Goal: Transaction & Acquisition: Purchase product/service

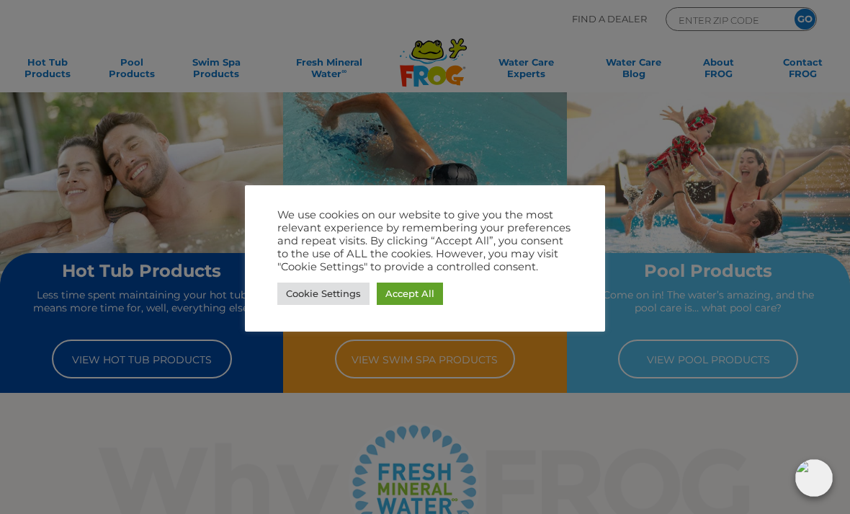
click at [416, 286] on link "Accept All" at bounding box center [410, 293] width 66 height 22
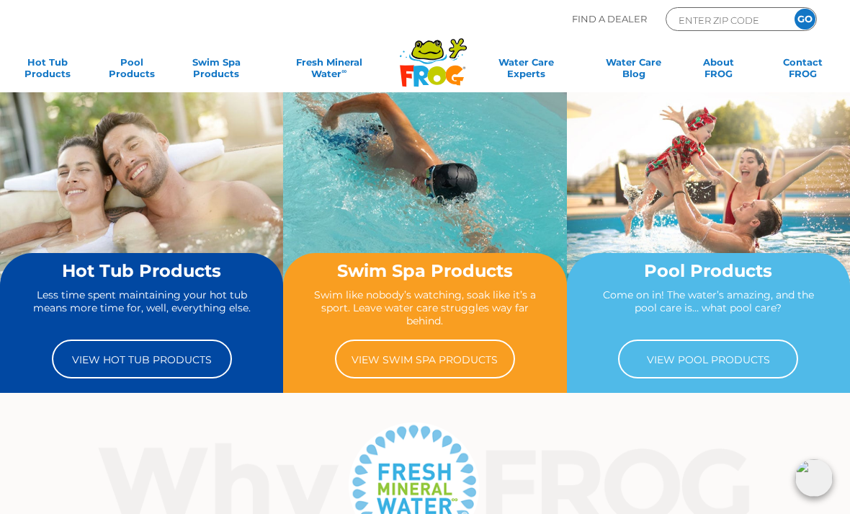
click at [151, 364] on link "View Hot Tub Products" at bounding box center [142, 358] width 180 height 39
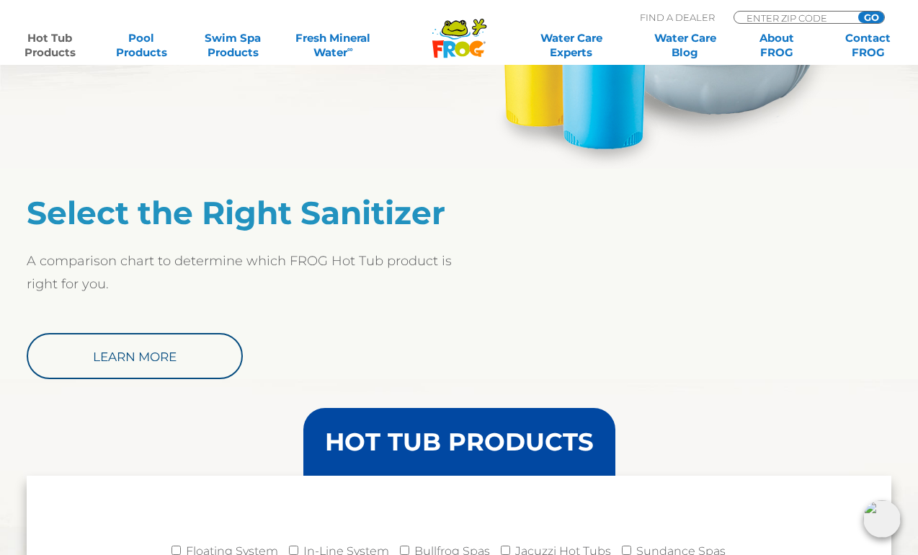
scroll to position [1075, 0]
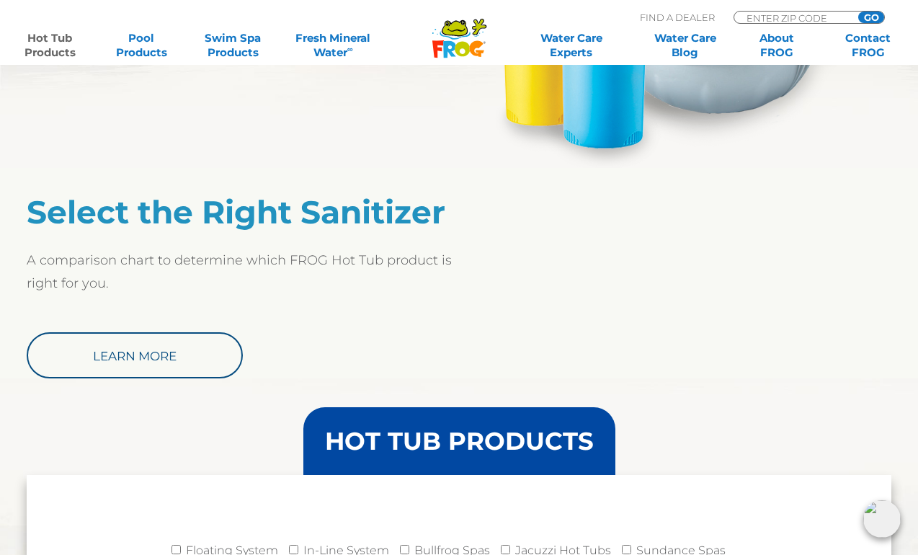
click at [292, 544] on input "In-Line System" at bounding box center [293, 548] width 9 height 9
checkbox input "true"
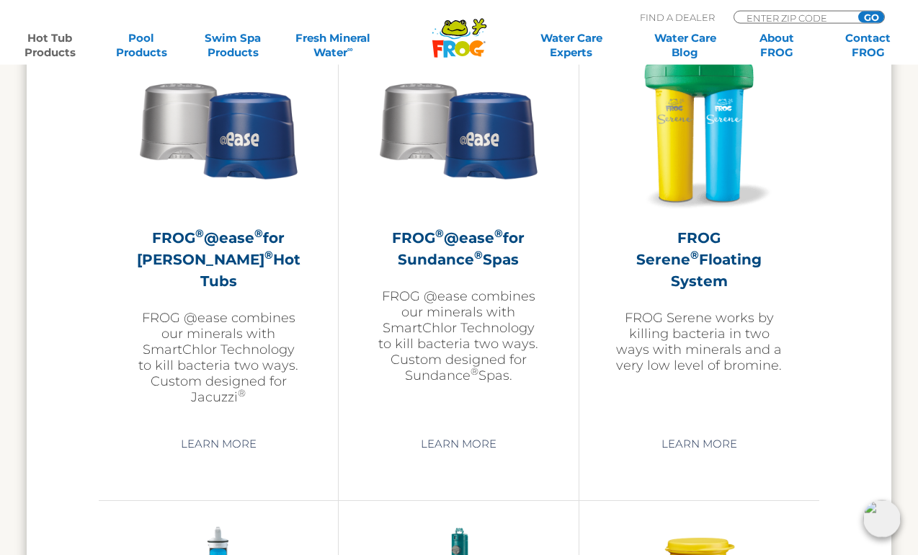
scroll to position [2617, 0]
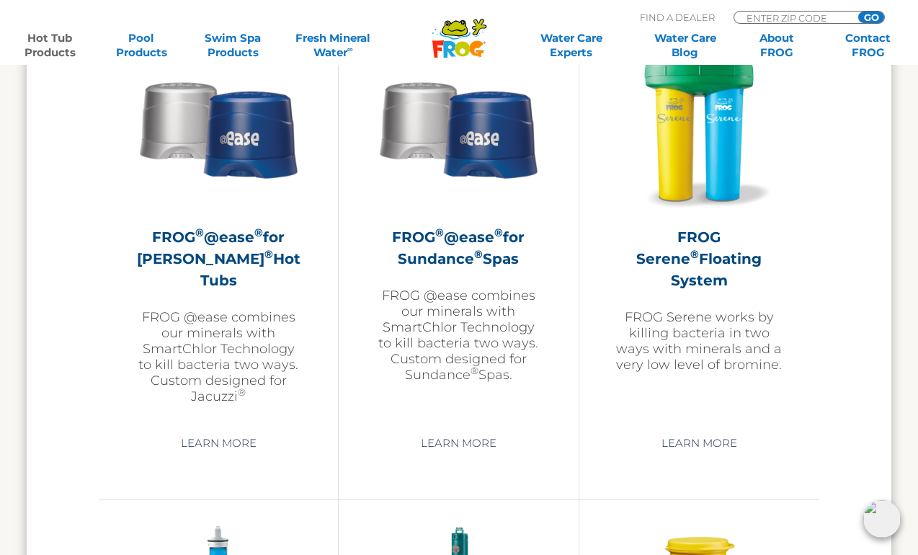
click at [224, 454] on link "Learn More" at bounding box center [218, 443] width 109 height 26
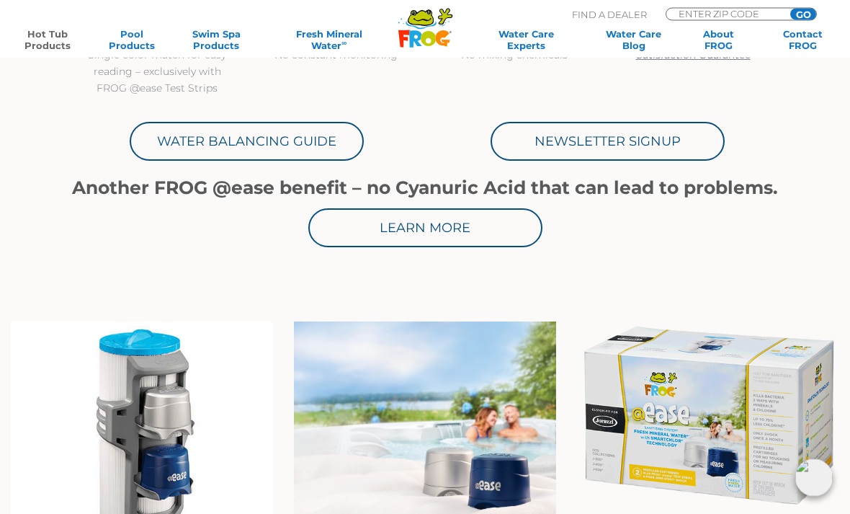
scroll to position [665, 0]
click at [736, 418] on img at bounding box center [708, 414] width 261 height 187
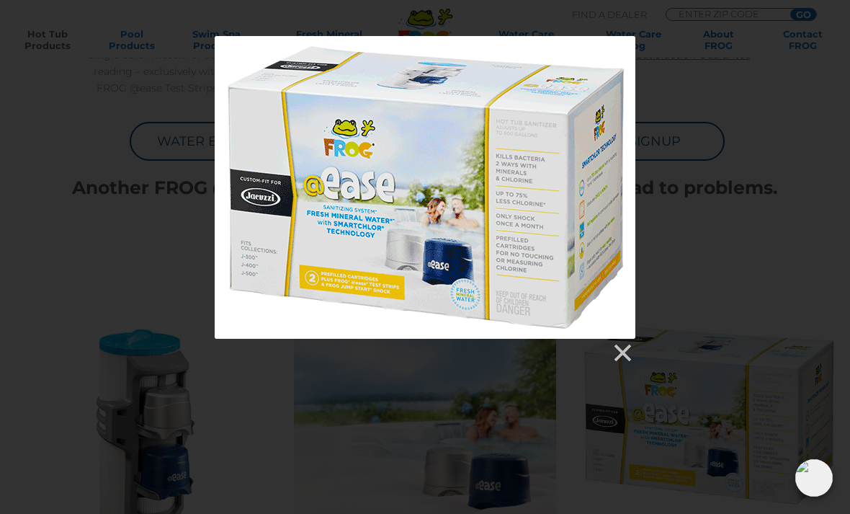
click at [618, 351] on link at bounding box center [622, 353] width 22 height 22
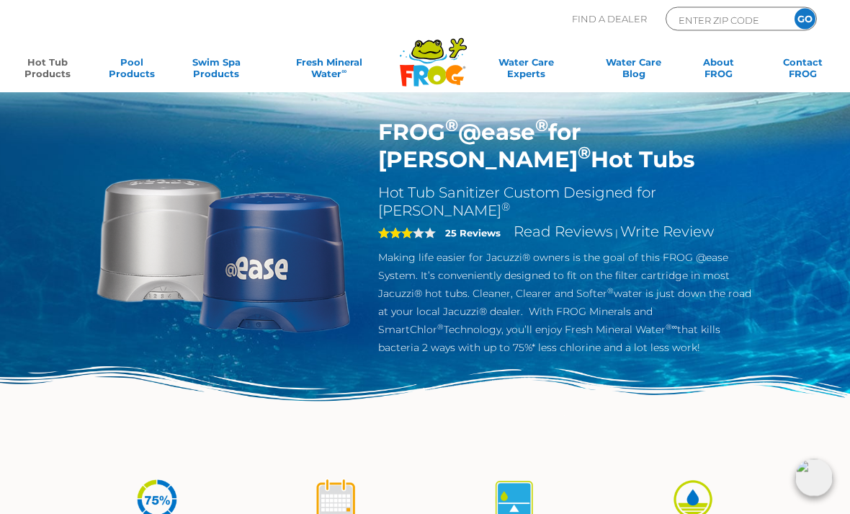
scroll to position [0, 0]
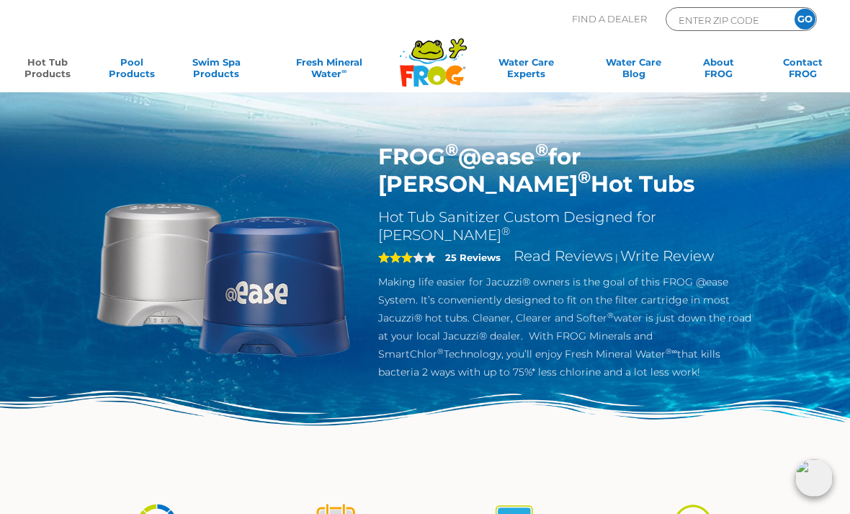
click at [749, 18] on input "ENTER ZIP CODE" at bounding box center [725, 20] width 97 height 17
type input "94523"
click at [804, 19] on input "GO" at bounding box center [804, 19] width 21 height 21
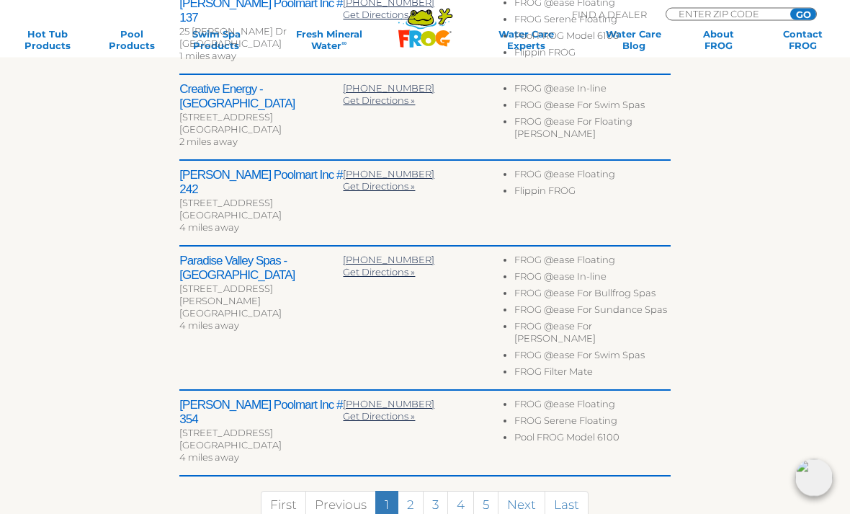
scroll to position [606, 0]
click at [758, 230] on div "To navigate the map with touch gestures double-tap and hold your finger on the …" at bounding box center [425, 117] width 736 height 870
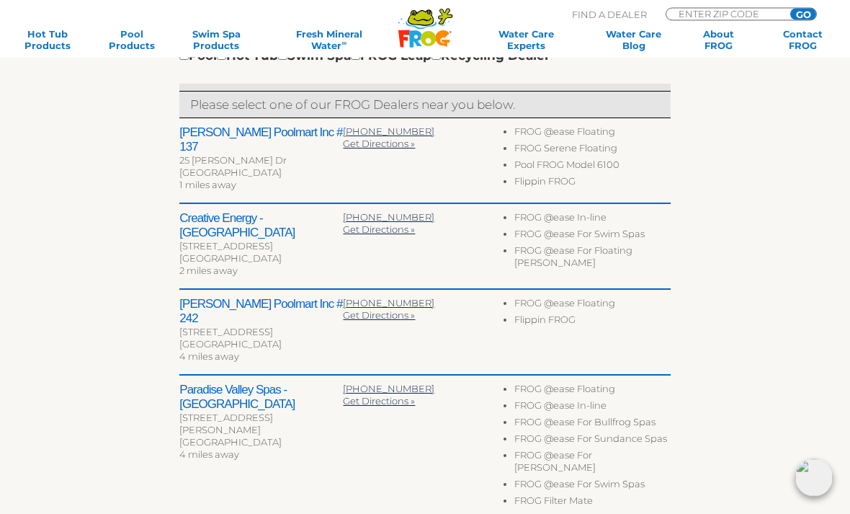
scroll to position [477, 0]
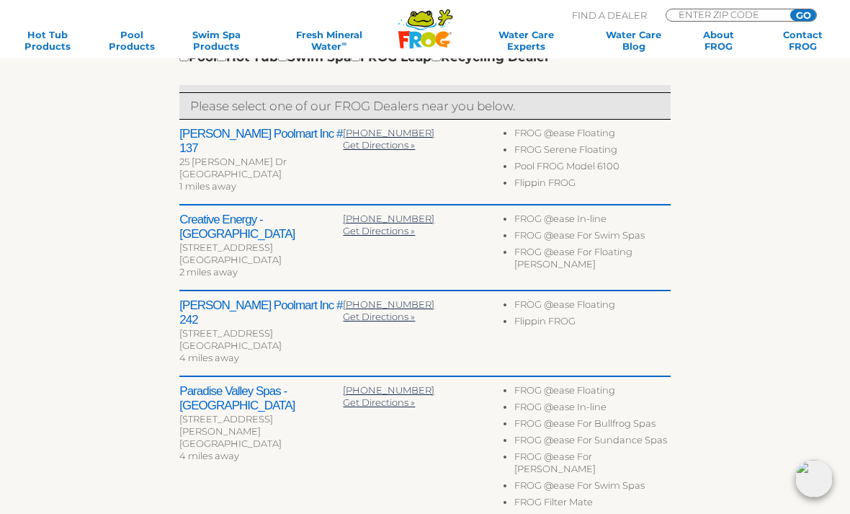
click at [207, 241] on div "1460 Concord Ave Ste C" at bounding box center [260, 247] width 163 height 12
click at [214, 212] on h2 "Creative Energy - Concord" at bounding box center [260, 226] width 163 height 29
click at [404, 228] on span "Get Directions »" at bounding box center [379, 230] width 72 height 12
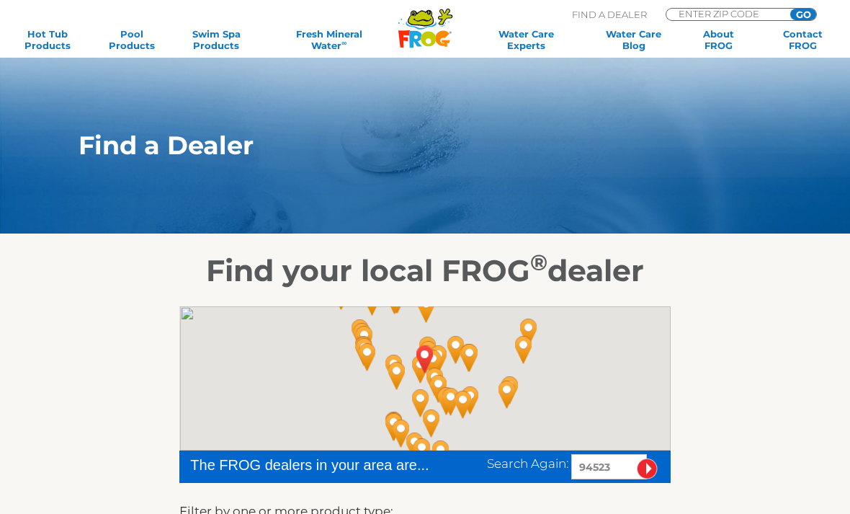
scroll to position [522, 0]
